Goal: Task Accomplishment & Management: Manage account settings

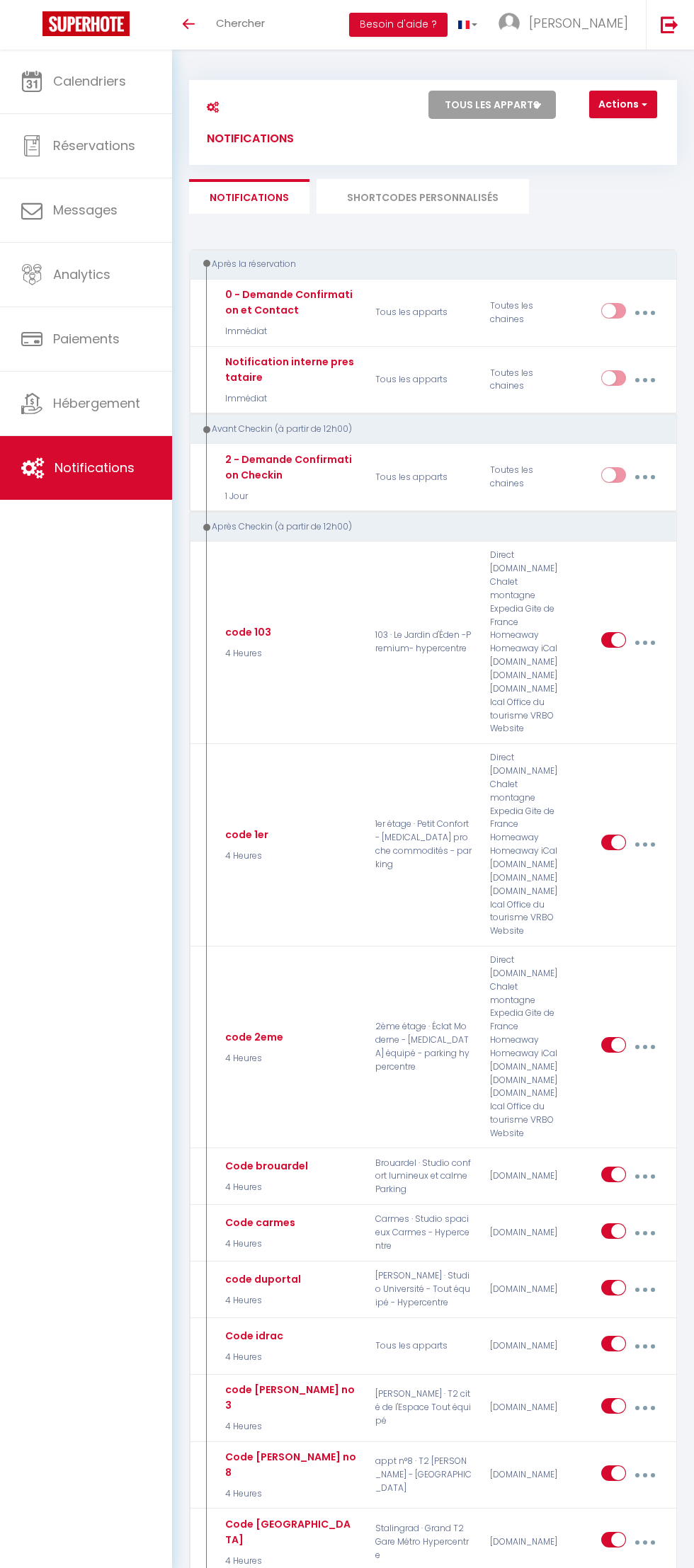
select select
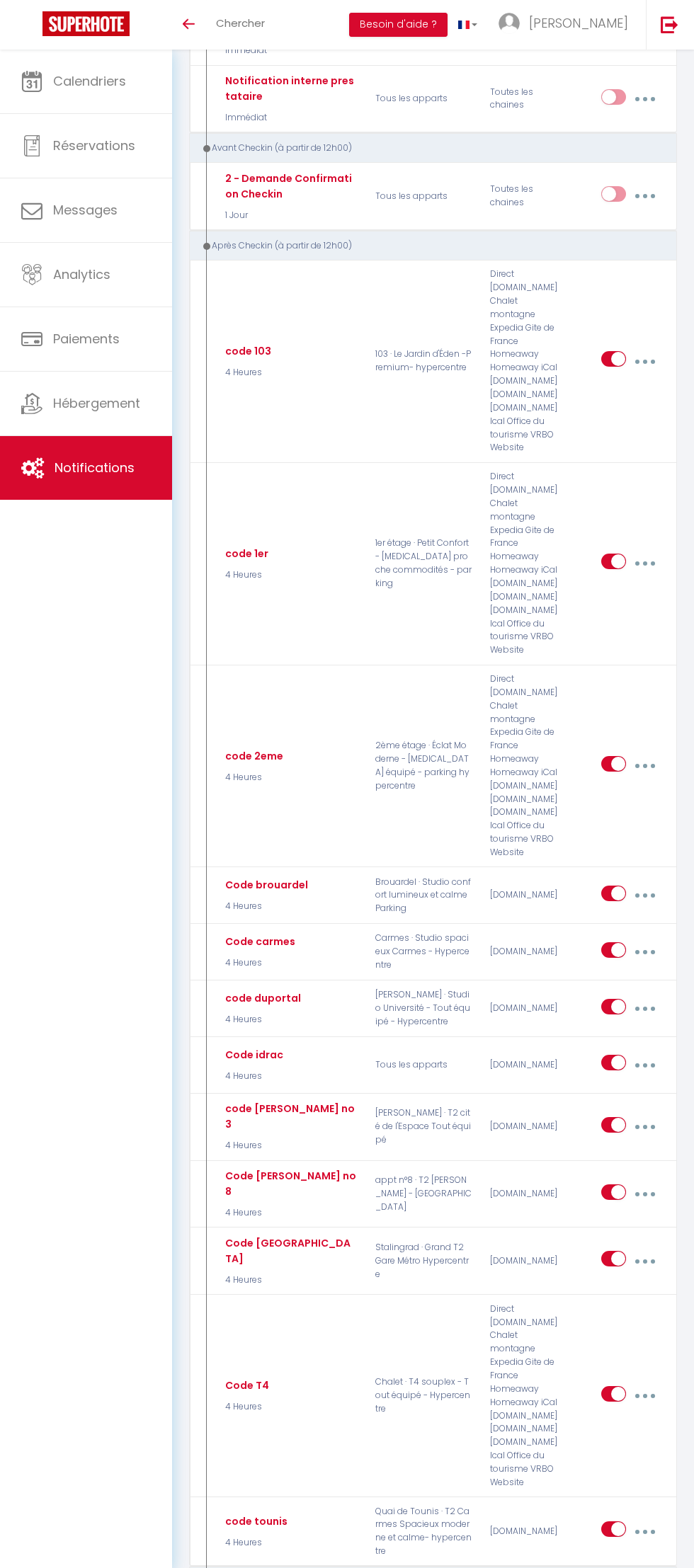
scroll to position [284, 0]
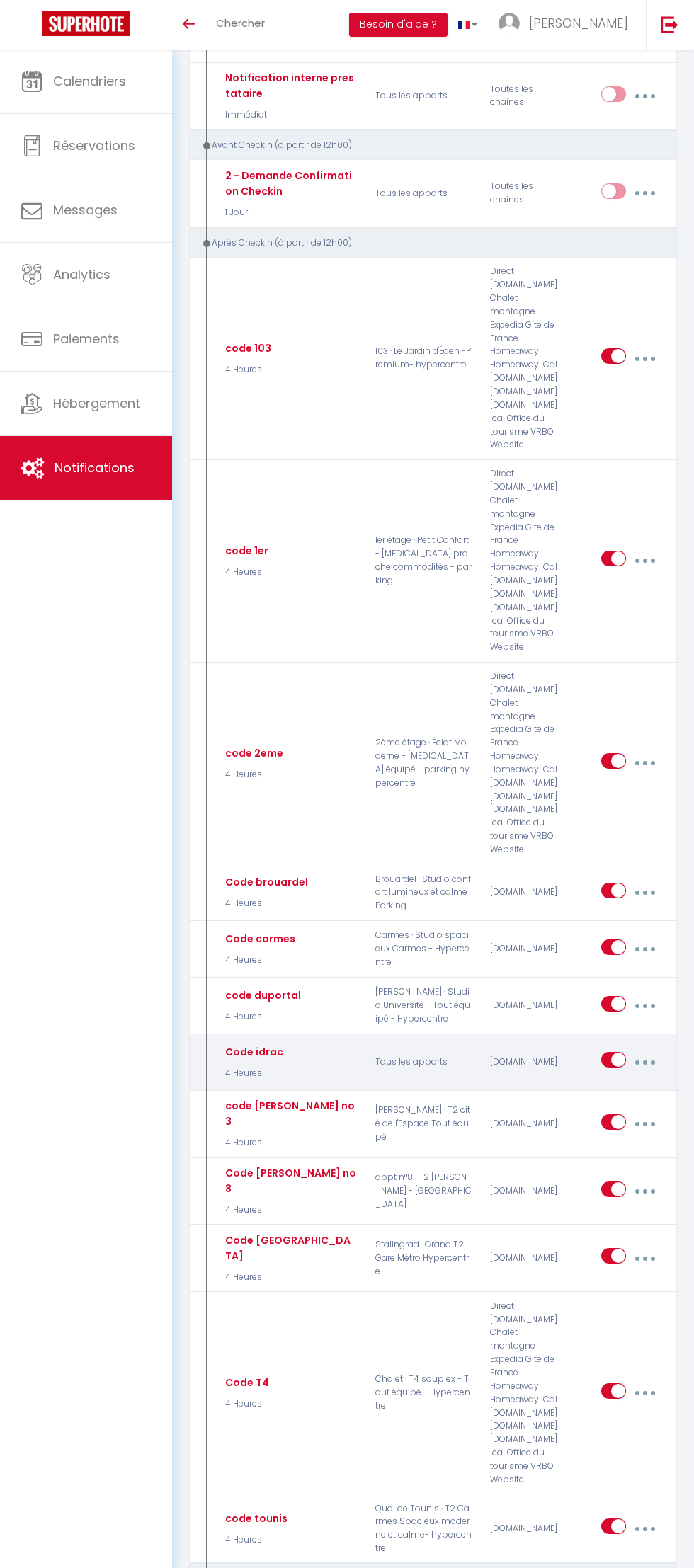
click at [648, 1065] on icon "button" at bounding box center [645, 1062] width 4 height 4
click at [634, 1087] on link "Editer" at bounding box center [607, 1097] width 105 height 24
type input "Code idrac"
select select "3"
select select "4 Heures"
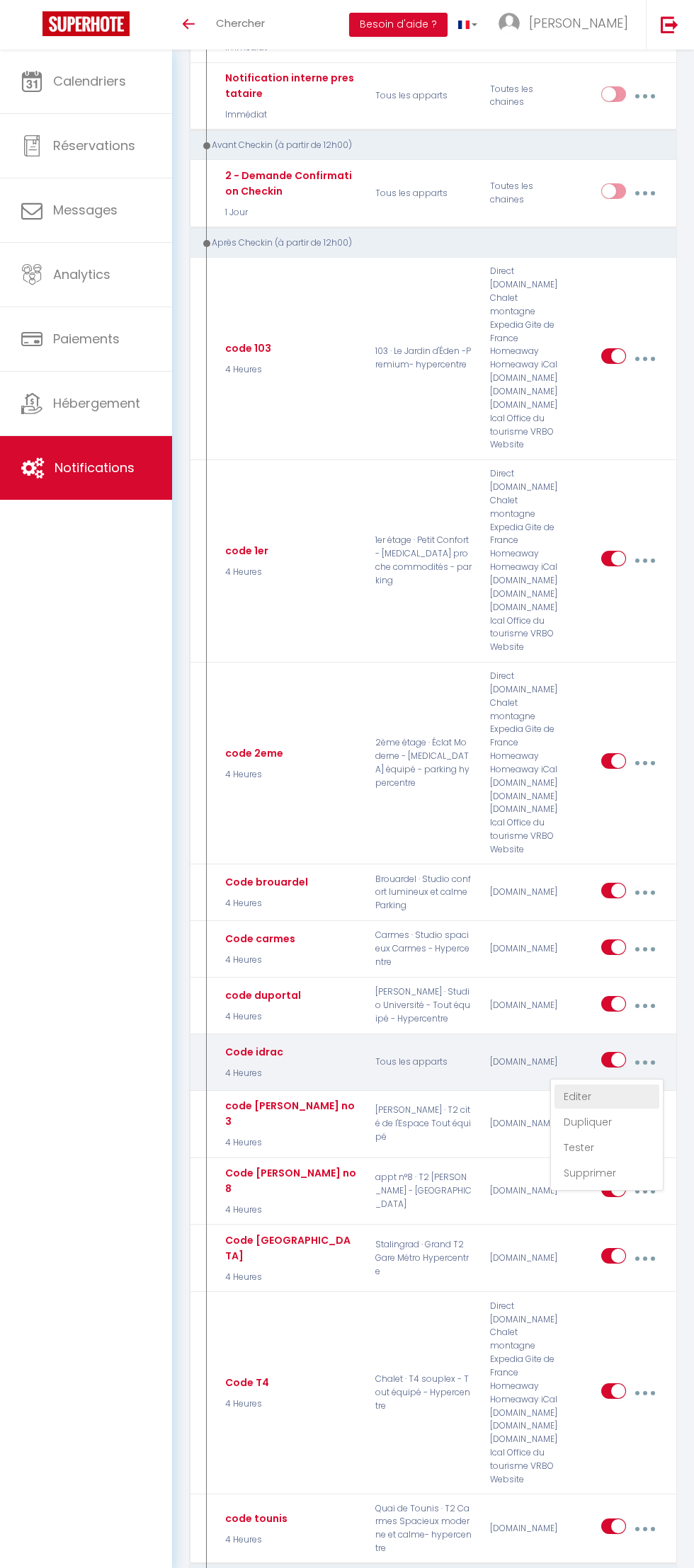
select select
checkbox input "true"
checkbox input "false"
radio input "true"
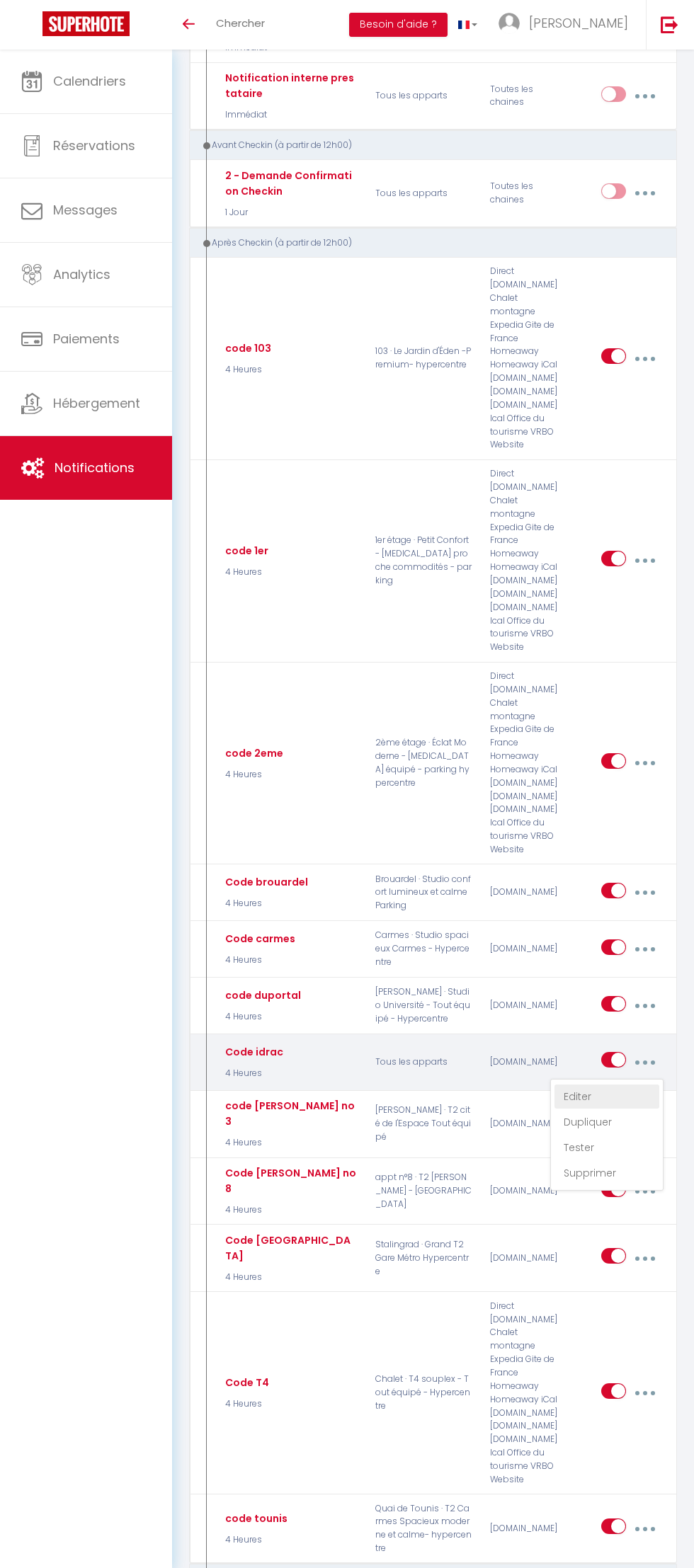
type input "booking acces"
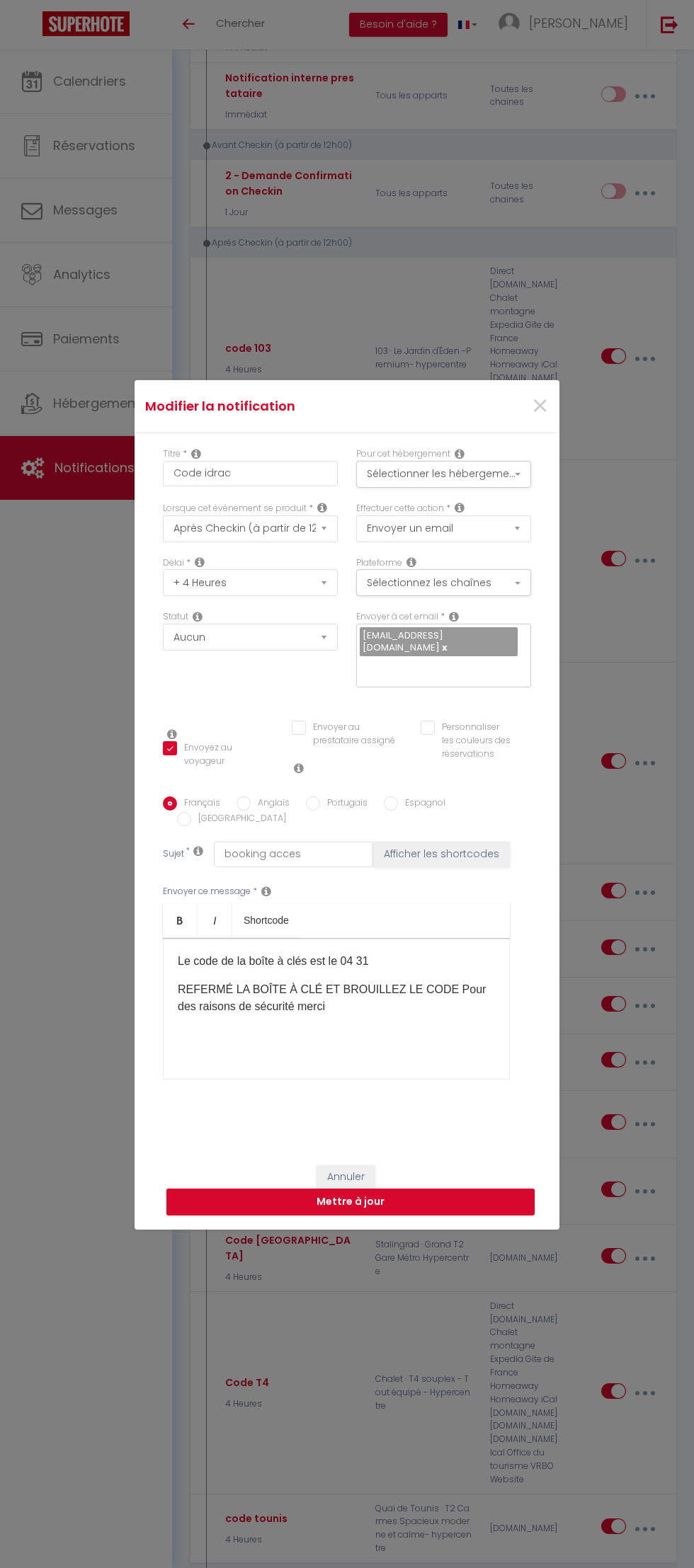
click at [391, 956] on p "Le code de la boîte à clés est le 04 31" at bounding box center [336, 961] width 318 height 17
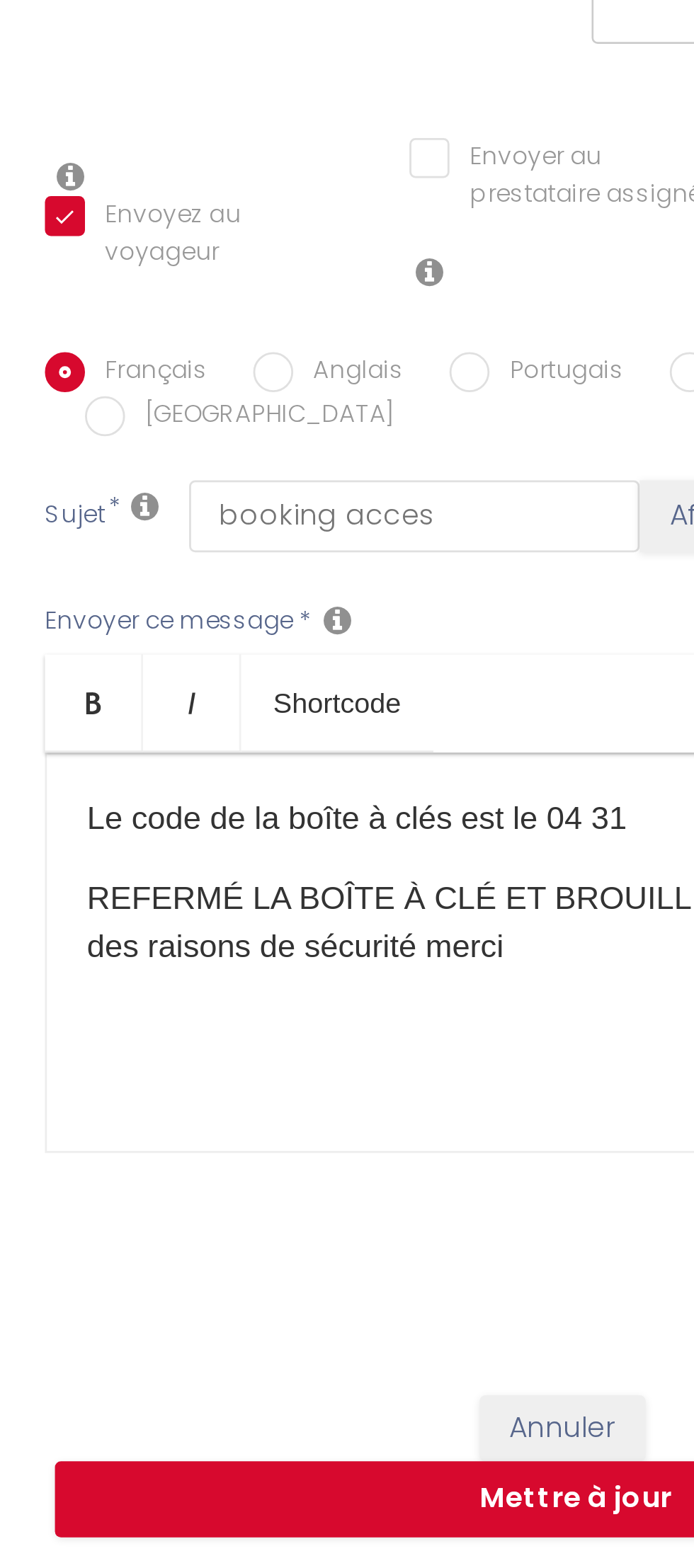
click at [341, 953] on p "Le code de la boîte à clés est le 04 31" at bounding box center [336, 961] width 318 height 17
click at [343, 953] on p "Le code de la boîte à clés est le 04 31" at bounding box center [336, 961] width 318 height 17
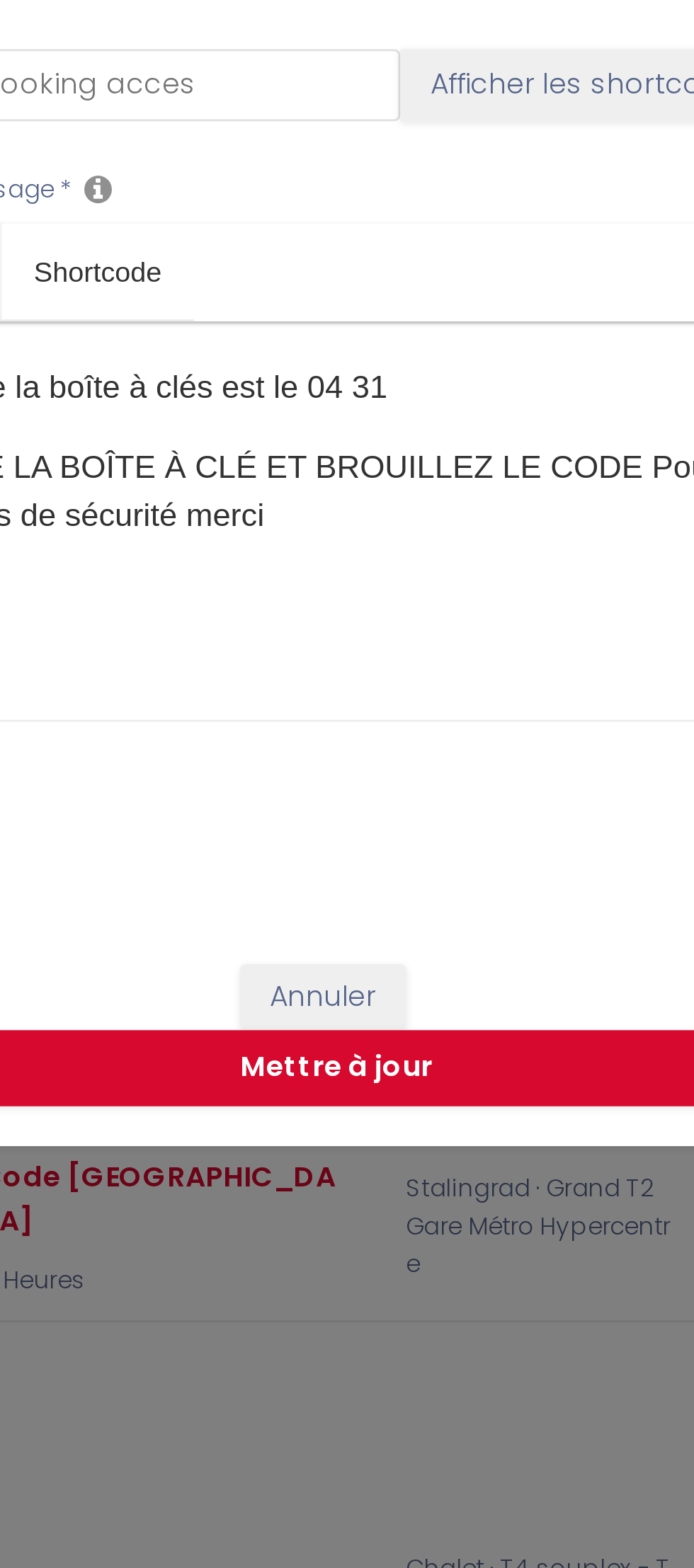
click at [346, 940] on div "Le code de la boîte à clés est le 04 31 REFERMÉ LA BOÎTE À CLÉ ET BROUILLEZ LE …" at bounding box center [337, 1009] width 347 height 142
click at [347, 953] on p "Le code de la boîte à clés est le 04 31" at bounding box center [336, 961] width 318 height 17
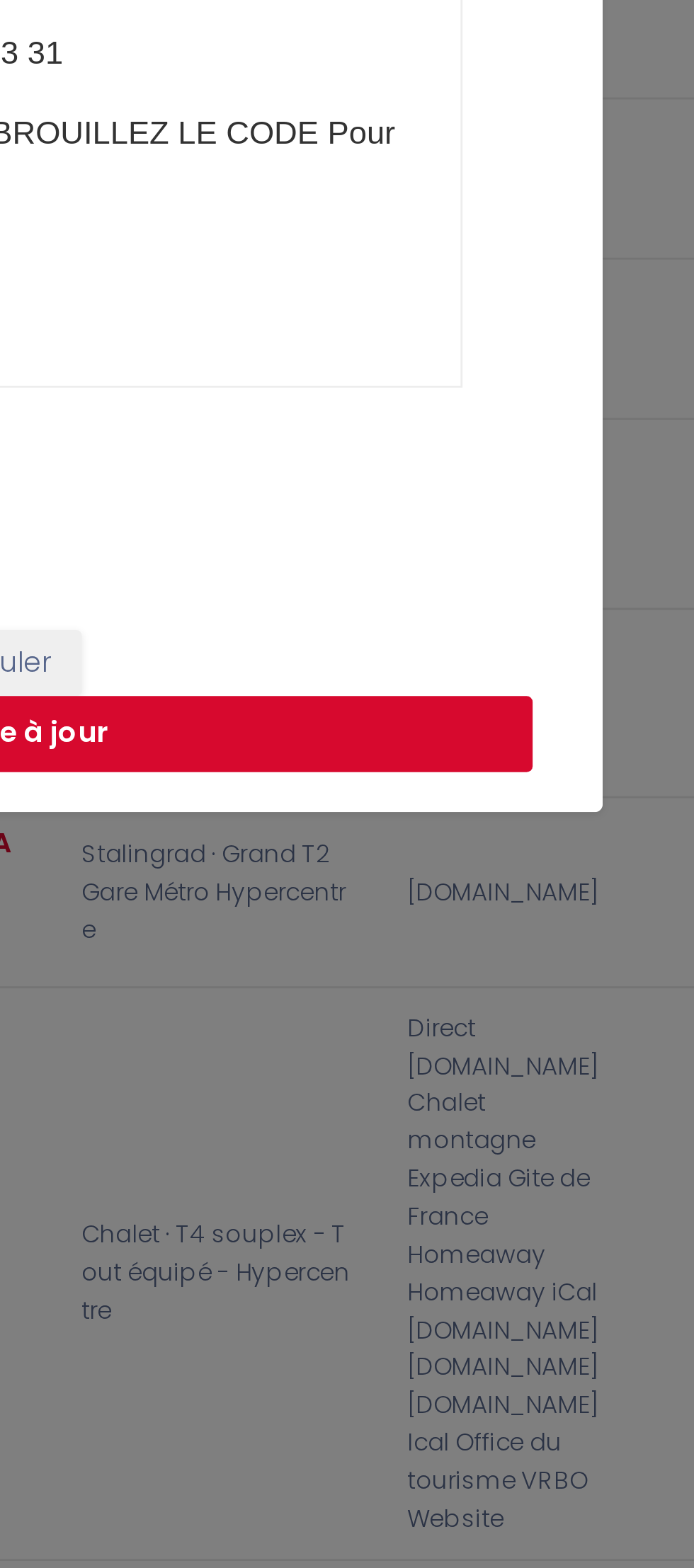
click at [501, 1189] on button "Mettre à jour" at bounding box center [351, 1202] width 368 height 27
checkbox input "true"
checkbox input "false"
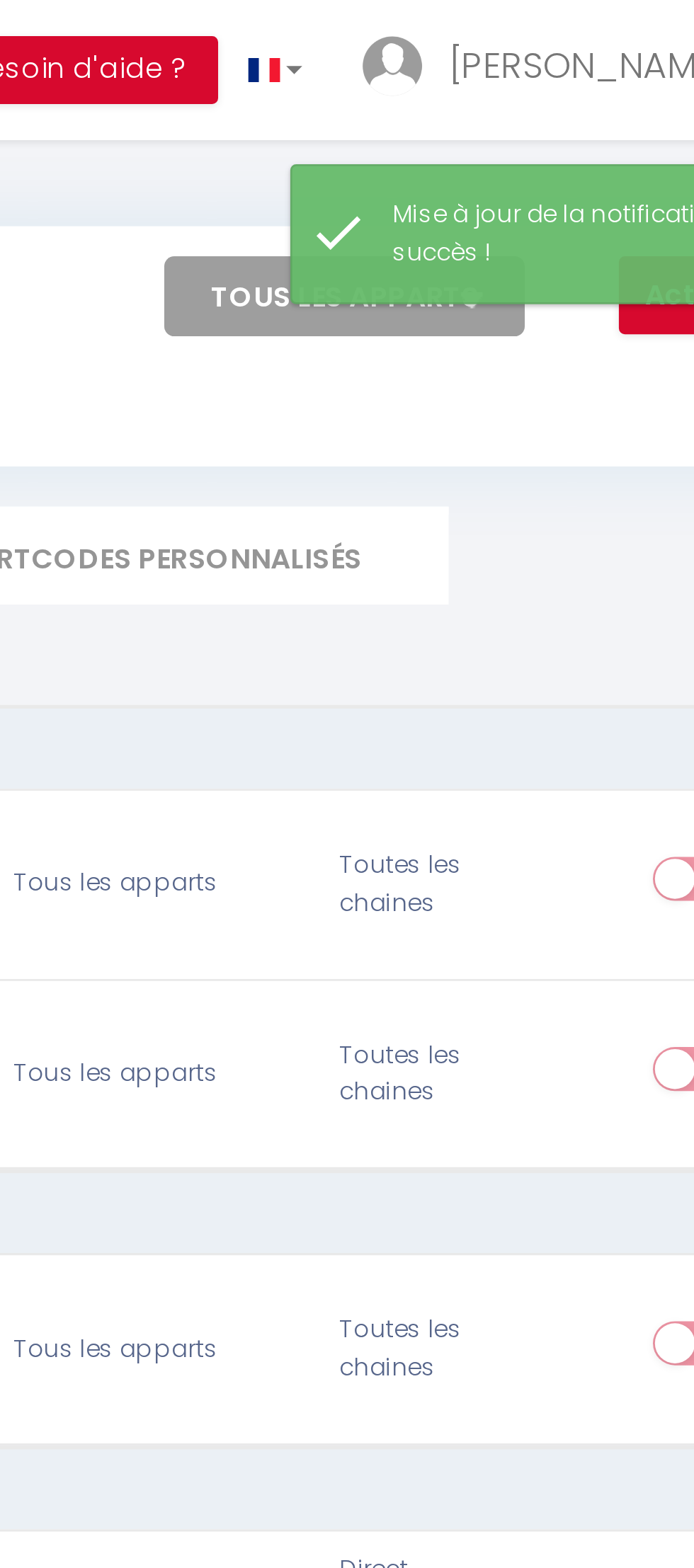
scroll to position [0, 0]
